Goal: Task Accomplishment & Management: Use online tool/utility

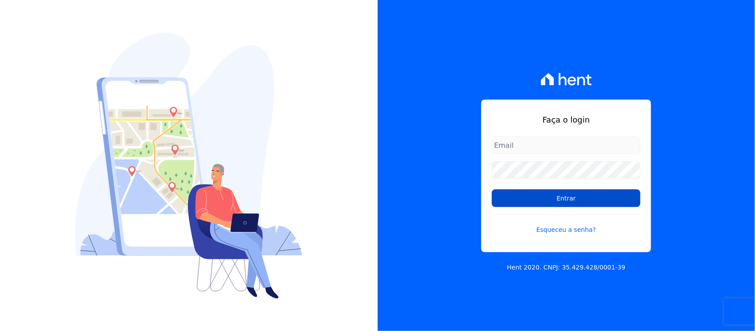
type input "[PERSON_NAME][EMAIL_ADDRESS][PERSON_NAME][DOMAIN_NAME]"
click at [525, 204] on input "Entrar" at bounding box center [566, 198] width 149 height 18
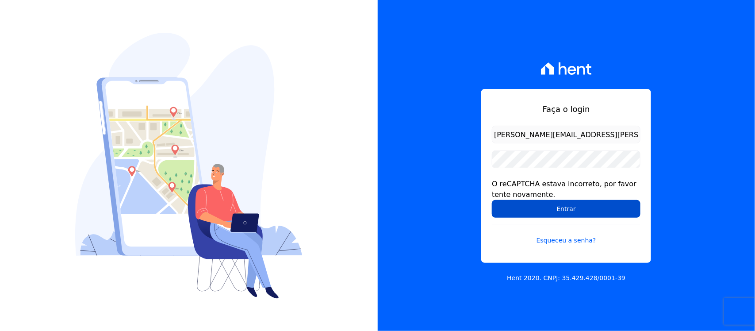
click at [528, 213] on input "Entrar" at bounding box center [566, 209] width 149 height 18
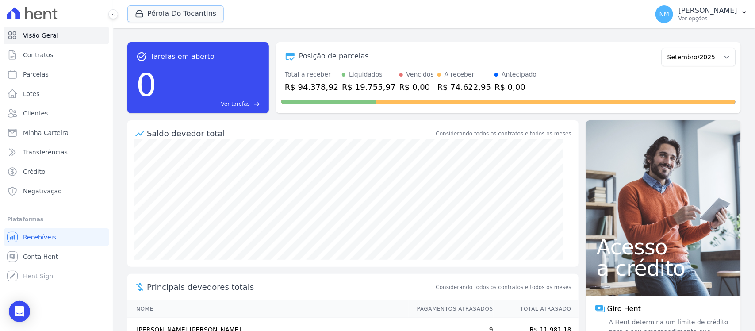
drag, startPoint x: 164, startPoint y: 21, endPoint x: 169, endPoint y: 26, distance: 7.2
click at [164, 20] on button "Pérola Do Tocantins" at bounding box center [175, 13] width 96 height 17
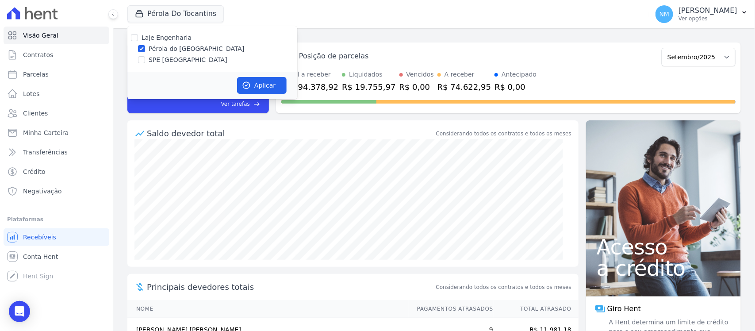
click at [181, 66] on div "Laje Engenharia Pérola do Tocantins SPE Montenegro" at bounding box center [212, 49] width 170 height 46
click at [182, 57] on label "SPE Montenegro" at bounding box center [188, 59] width 79 height 9
click at [145, 57] on input "SPE Montenegro" at bounding box center [141, 59] width 7 height 7
checkbox input "true"
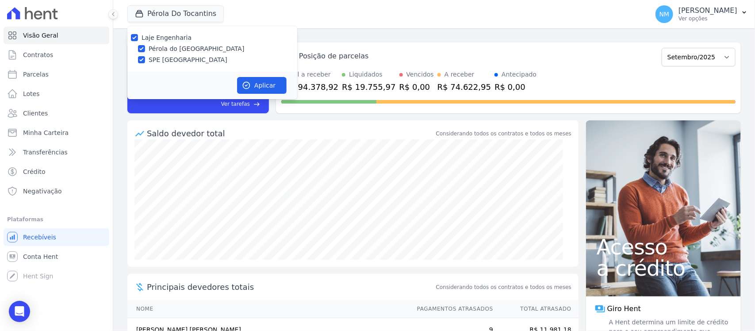
drag, startPoint x: 184, startPoint y: 48, endPoint x: 195, endPoint y: 51, distance: 11.5
click at [187, 47] on label "Pérola do [GEOGRAPHIC_DATA]" at bounding box center [197, 48] width 96 height 9
drag, startPoint x: 147, startPoint y: 49, endPoint x: 151, endPoint y: 54, distance: 6.0
click at [148, 50] on div "Pérola do [GEOGRAPHIC_DATA]" at bounding box center [212, 48] width 170 height 9
click at [142, 53] on div "Pérola do [GEOGRAPHIC_DATA]" at bounding box center [212, 48] width 170 height 9
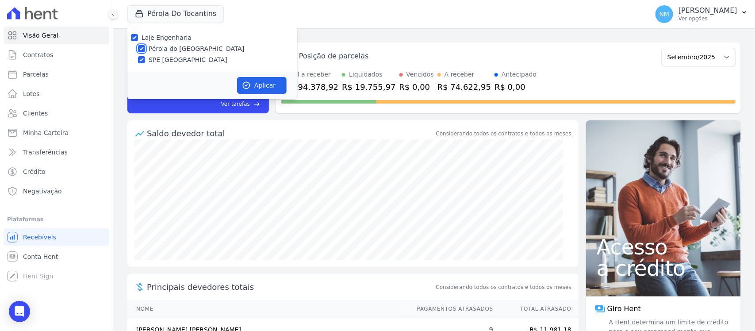
click at [140, 48] on input "Pérola do [GEOGRAPHIC_DATA]" at bounding box center [141, 48] width 7 height 7
checkbox input "false"
drag, startPoint x: 262, startPoint y: 78, endPoint x: 322, endPoint y: 94, distance: 61.8
click at [265, 78] on button "Aplicar" at bounding box center [262, 85] width 50 height 17
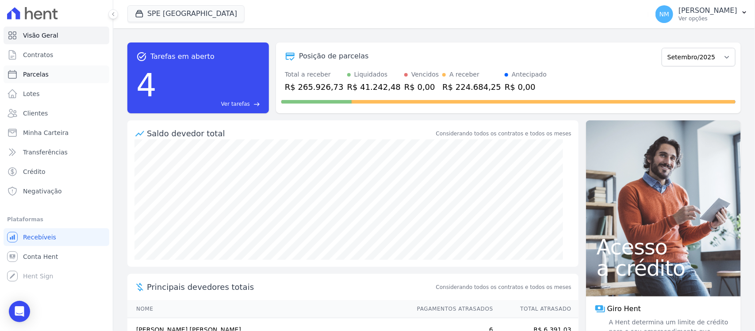
click at [38, 77] on span "Parcelas" at bounding box center [36, 74] width 26 height 9
select select
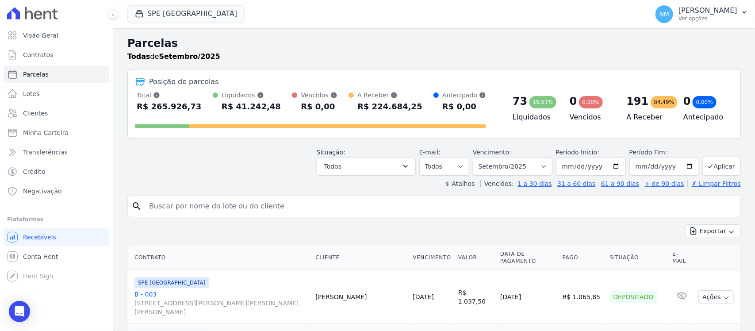
click at [192, 202] on input "search" at bounding box center [440, 206] width 593 height 18
type input "MURILO"
select select
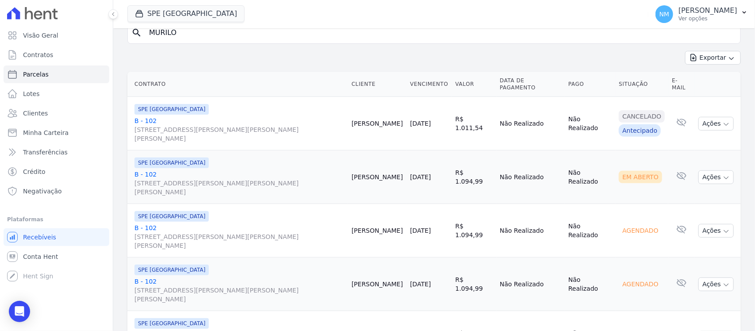
scroll to position [108, 0]
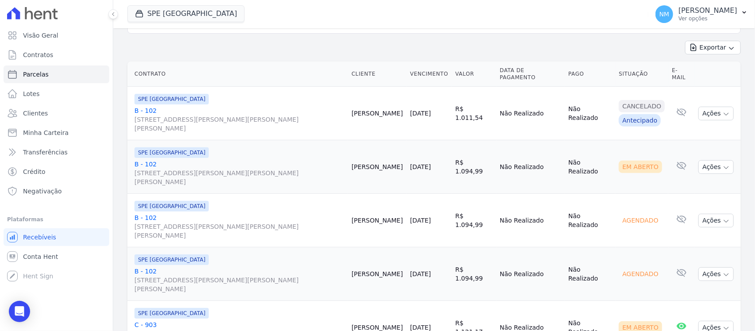
click at [144, 320] on link "C - 903 Travessa Francisco Caldeira Castelo Branco, 2256, sala A, São Brás" at bounding box center [239, 333] width 210 height 27
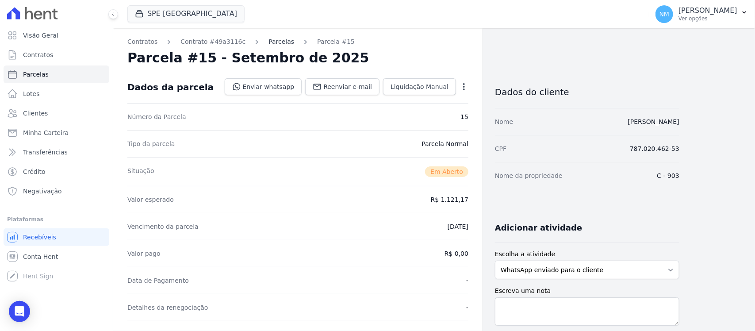
drag, startPoint x: 267, startPoint y: 40, endPoint x: 384, endPoint y: 135, distance: 150.6
click at [268, 41] on link "Parcelas" at bounding box center [281, 41] width 26 height 9
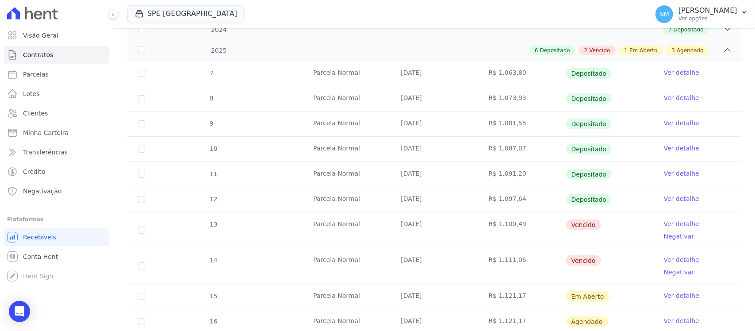
scroll to position [166, 0]
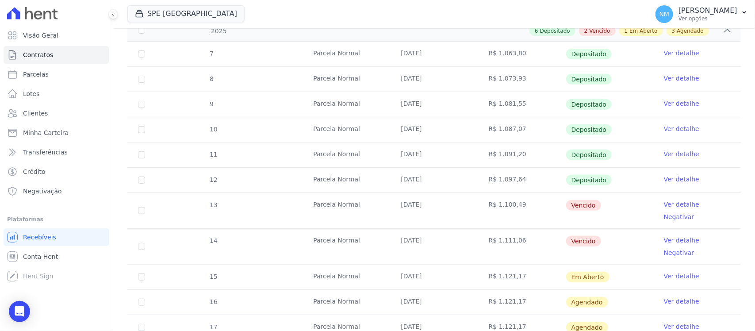
click at [664, 205] on link "Ver detalhe" at bounding box center [681, 204] width 35 height 9
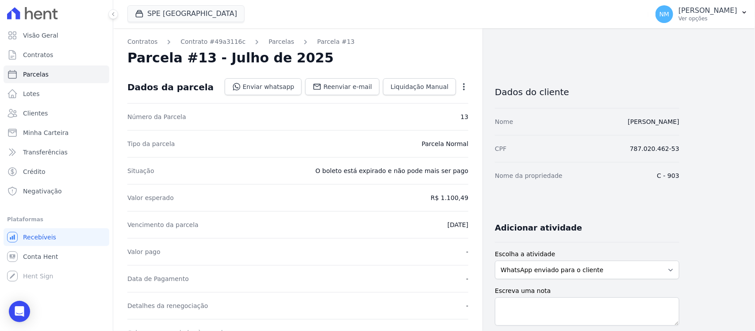
click at [460, 85] on icon "button" at bounding box center [463, 86] width 9 height 9
click at [440, 113] on link "Cancelar Cobrança" at bounding box center [426, 115] width 78 height 16
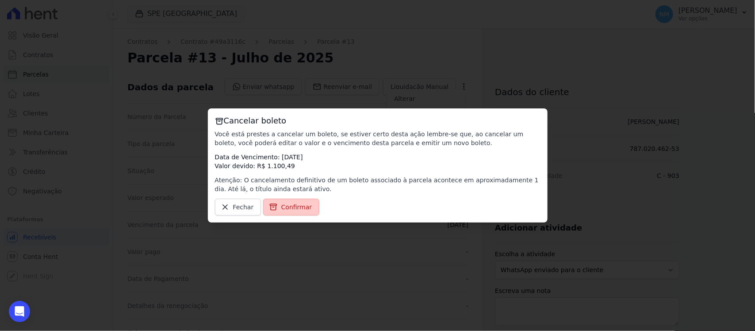
click at [286, 207] on span "Confirmar" at bounding box center [296, 207] width 31 height 9
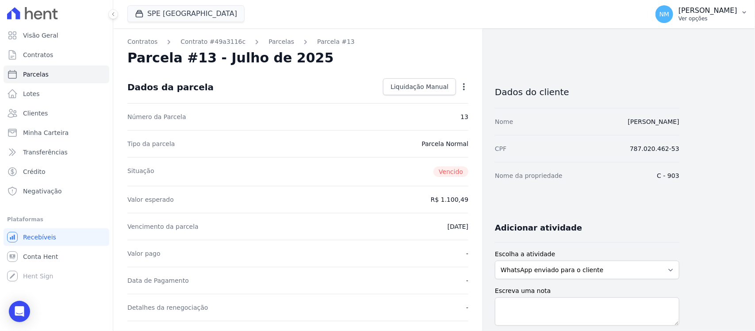
click at [739, 12] on button "NM Nilda Moura Ver opções" at bounding box center [701, 14] width 107 height 25
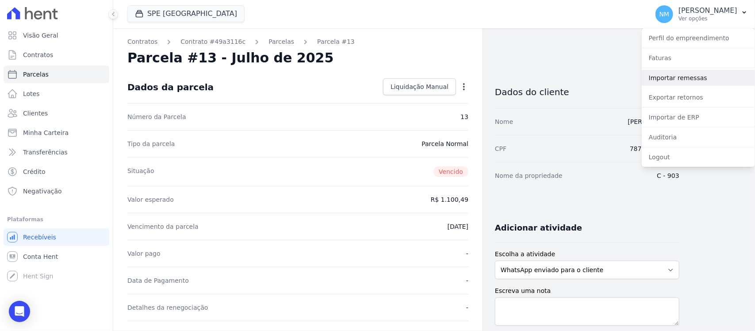
click at [682, 76] on link "Importar remessas" at bounding box center [698, 78] width 113 height 16
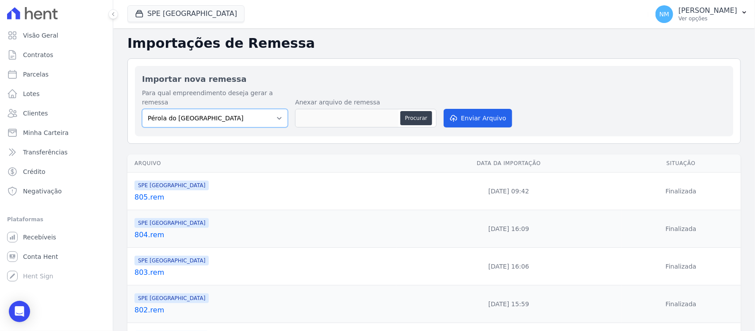
drag, startPoint x: 268, startPoint y: 107, endPoint x: 268, endPoint y: 114, distance: 7.5
click at [268, 109] on select "Pérola do Tocantins SPE Montenegro" at bounding box center [215, 118] width 146 height 19
select select "168bdd06-a3dd-4988-b5a9-b0a7c7bf8968"
click at [142, 109] on select "Pérola do Tocantins SPE Montenegro" at bounding box center [215, 118] width 146 height 19
click at [408, 111] on button "Procurar" at bounding box center [416, 118] width 32 height 14
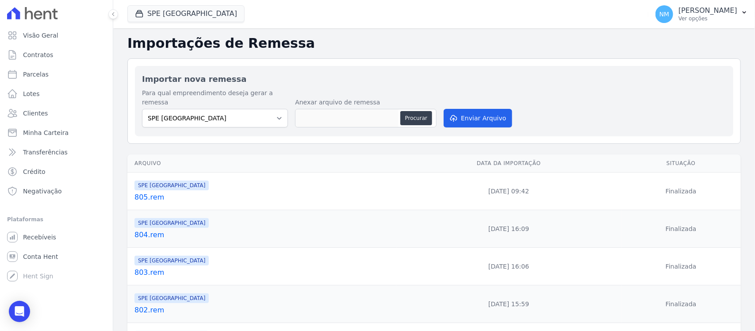
type input "806.rem"
click at [478, 109] on button "Enviar Arquivo" at bounding box center [478, 118] width 68 height 19
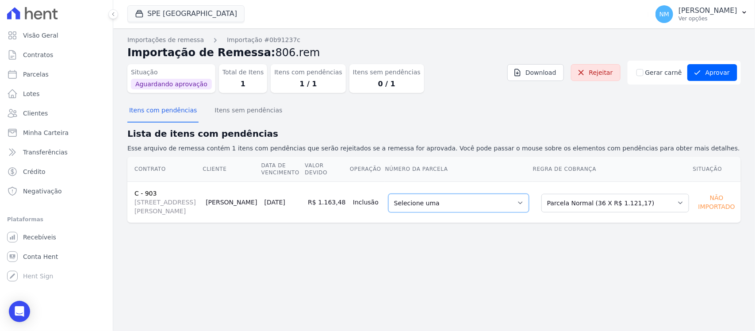
click at [526, 207] on select "Selecione uma 13 - [DATE] - R$ 1.100,49 - Vencido 16 - [DATE] - R$ 1.121,17 - A…" at bounding box center [458, 203] width 141 height 19
click at [715, 71] on button "Aprovar" at bounding box center [712, 72] width 50 height 17
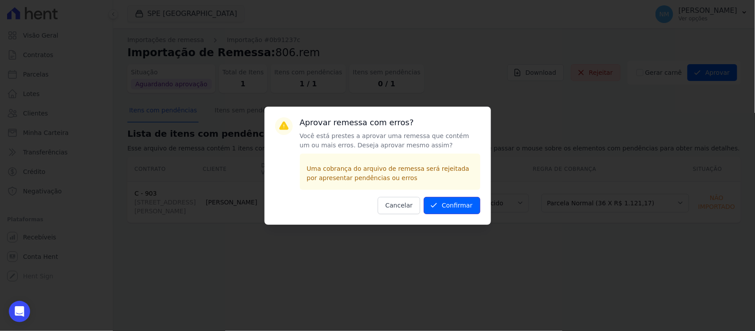
click at [453, 205] on button "Confirmar" at bounding box center [452, 205] width 57 height 17
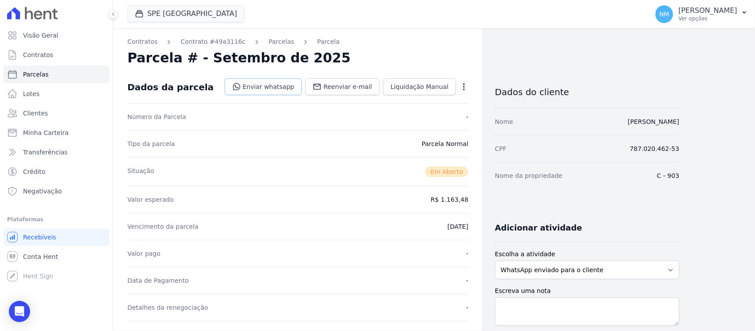
drag, startPoint x: 259, startPoint y: 85, endPoint x: 273, endPoint y: 91, distance: 15.9
click at [259, 85] on link "Enviar whatsapp" at bounding box center [263, 86] width 77 height 17
